Goal: Find contact information: Find contact information

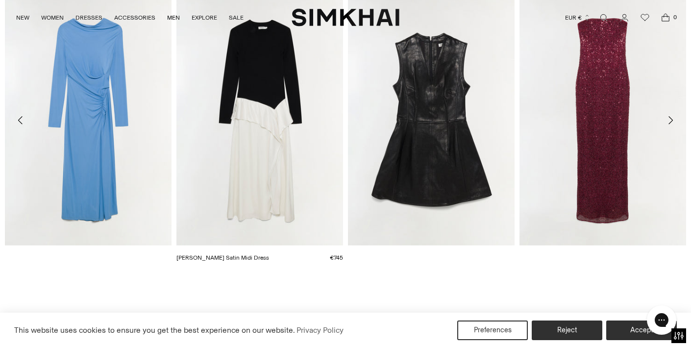
click at [0, 0] on img "Ornella Knit Satin Midi Dress" at bounding box center [0, 0] width 0 height 0
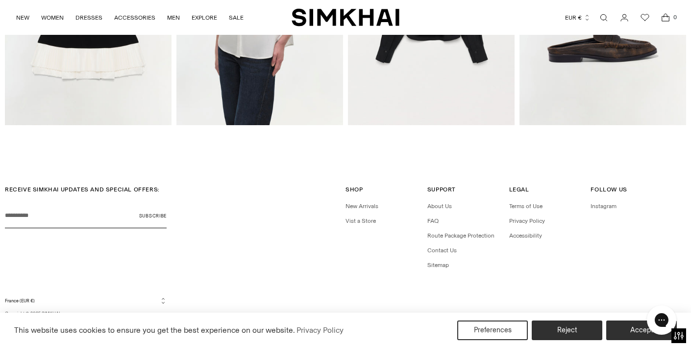
scroll to position [1263, 0]
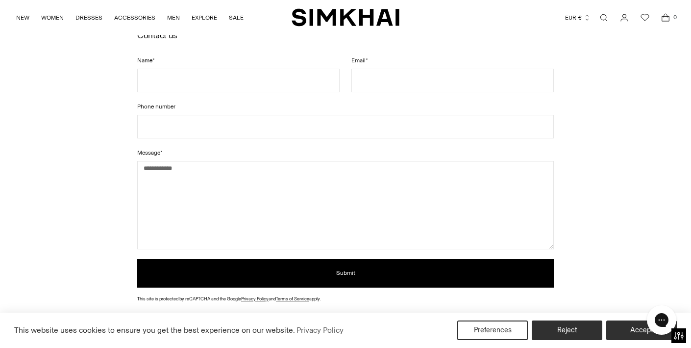
scroll to position [197, 0]
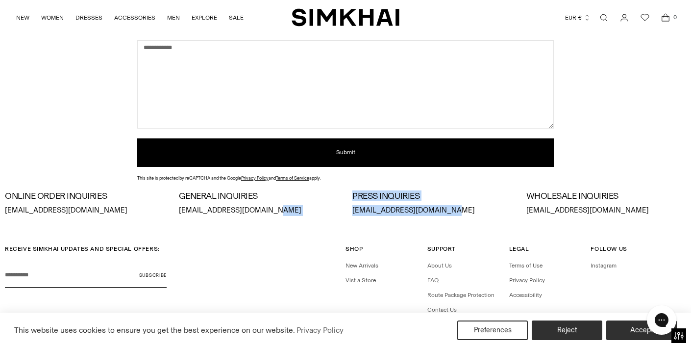
drag, startPoint x: 443, startPoint y: 212, endPoint x: 345, endPoint y: 212, distance: 98.0
click at [345, 212] on div "ONLINE ORDER INQUIRIES orders@jonathansimkhai.com GENERAL INQUIRIES info@jonath…" at bounding box center [345, 203] width 681 height 25
drag, startPoint x: 465, startPoint y: 209, endPoint x: 371, endPoint y: 209, distance: 93.6
click at [371, 209] on p "press@jonathansimkhai.com" at bounding box center [432, 210] width 160 height 11
